Goal: Download file/media

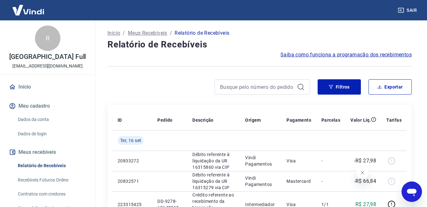
drag, startPoint x: 414, startPoint y: 90, endPoint x: 400, endPoint y: 90, distance: 14.3
click at [400, 90] on button "Exportar" at bounding box center [389, 86] width 43 height 15
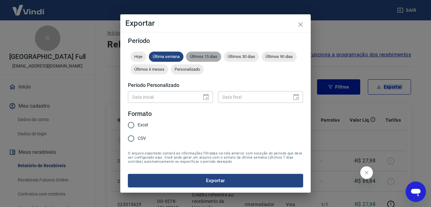
click at [200, 55] on span "Últimos 15 dias" at bounding box center [203, 56] width 35 height 5
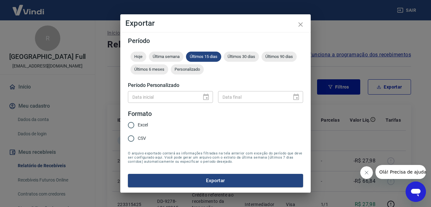
click at [145, 124] on span "Excel" at bounding box center [143, 124] width 10 height 7
click at [138, 124] on input "Excel" at bounding box center [131, 124] width 13 height 13
radio input "true"
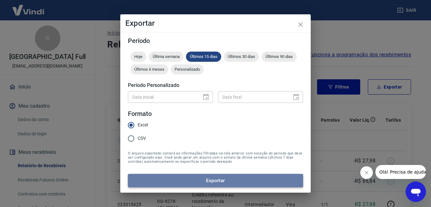
click at [180, 175] on button "Exportar" at bounding box center [215, 179] width 175 height 13
